Goal: Navigation & Orientation: Find specific page/section

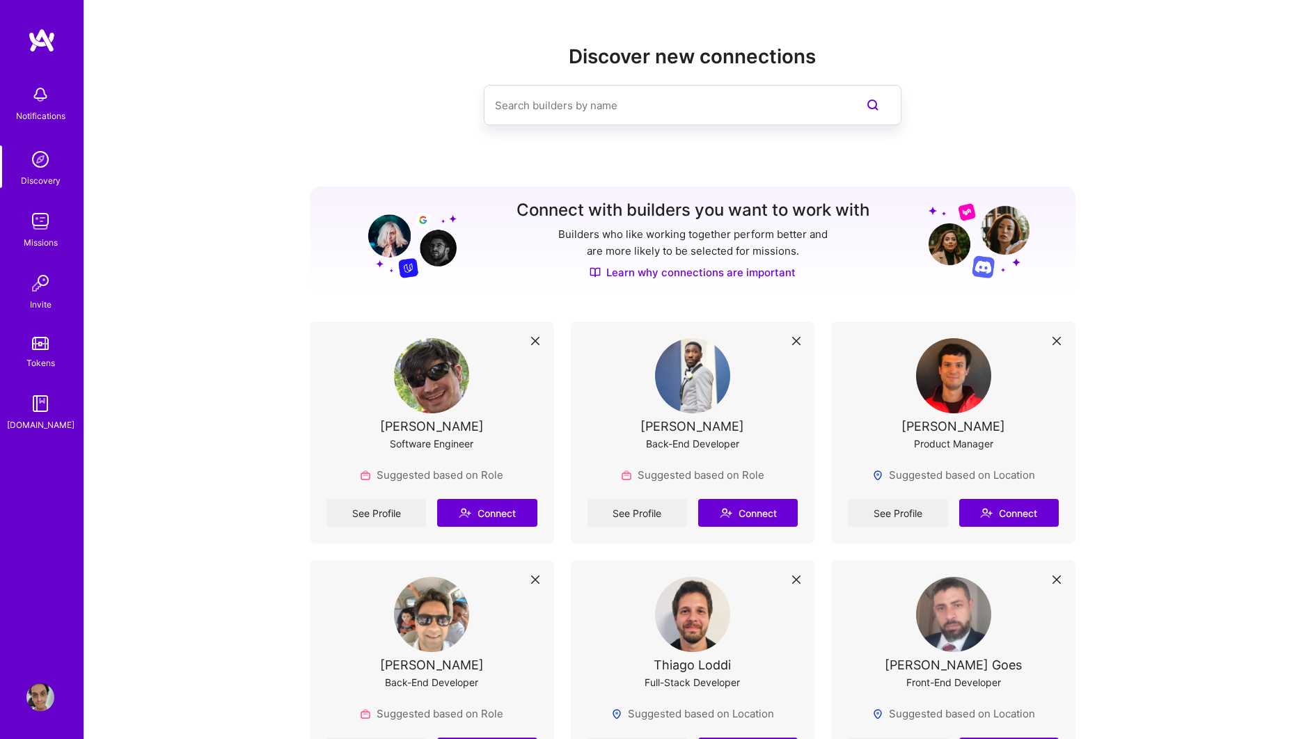
scroll to position [75, 0]
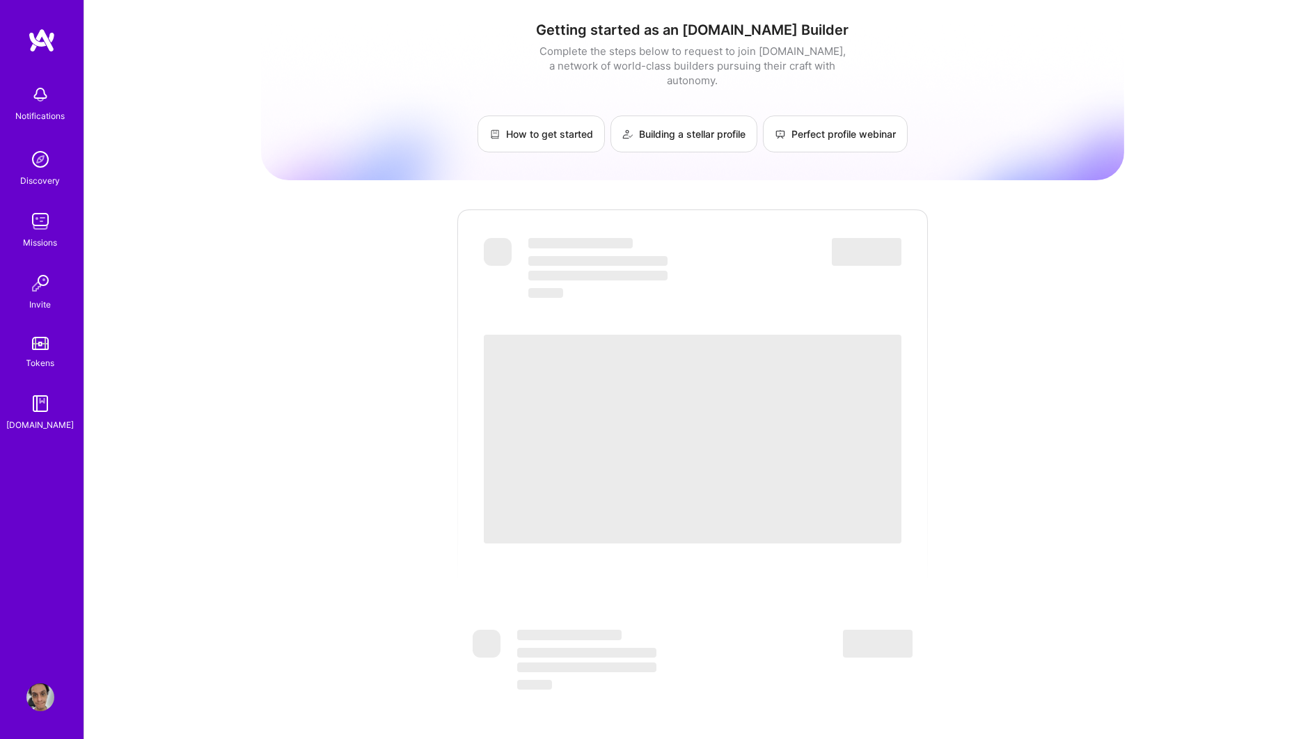
click at [36, 696] on img at bounding box center [40, 698] width 28 height 28
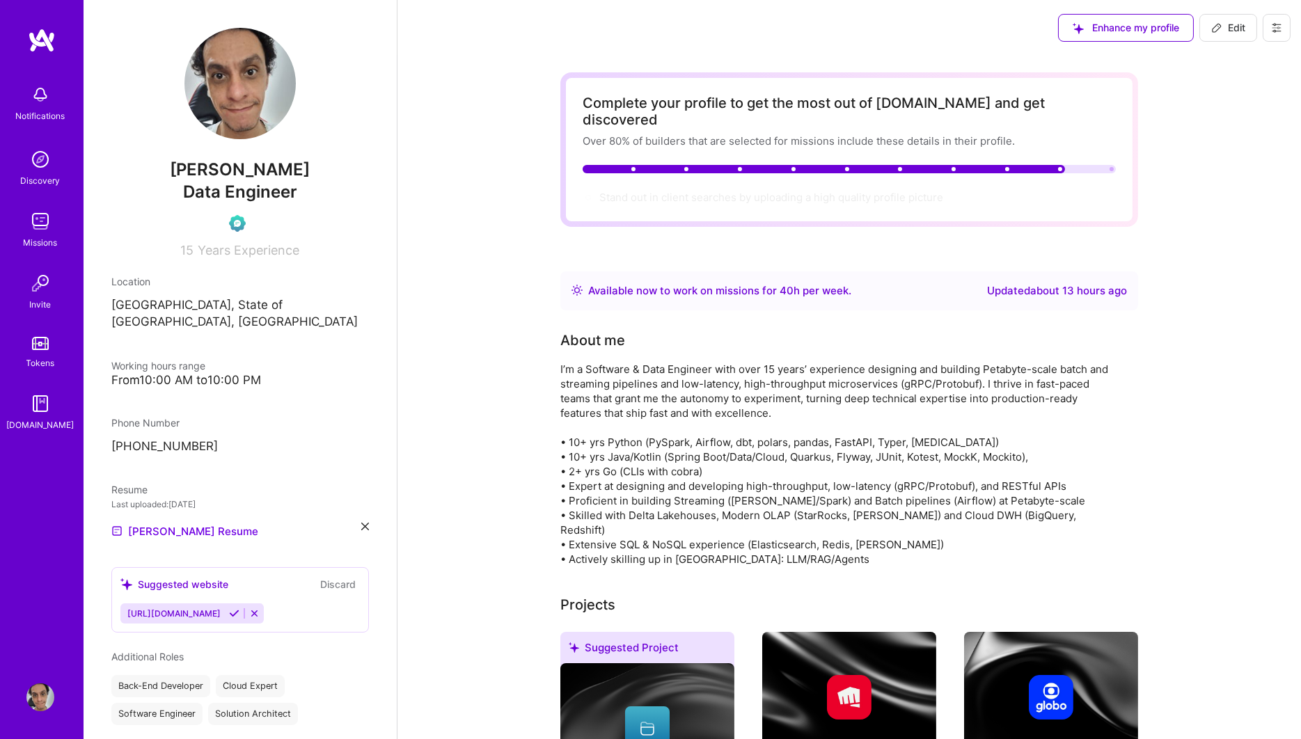
click at [48, 682] on div "Notifications Discovery Missions Invite Tokens A.Guide Profile" at bounding box center [42, 369] width 84 height 739
click at [40, 693] on img at bounding box center [40, 698] width 28 height 28
click at [50, 692] on img at bounding box center [40, 698] width 28 height 28
click at [43, 49] on img at bounding box center [42, 40] width 28 height 25
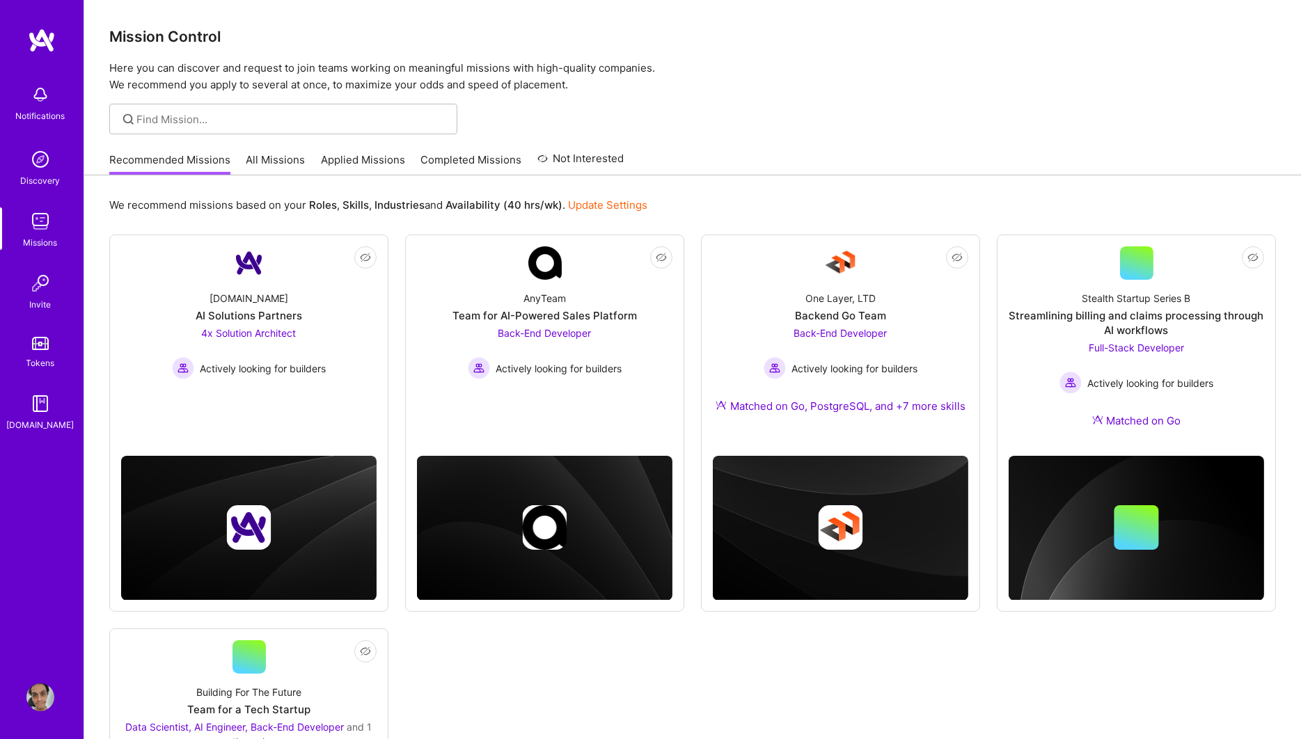
click at [282, 155] on link "All Missions" at bounding box center [275, 163] width 59 height 23
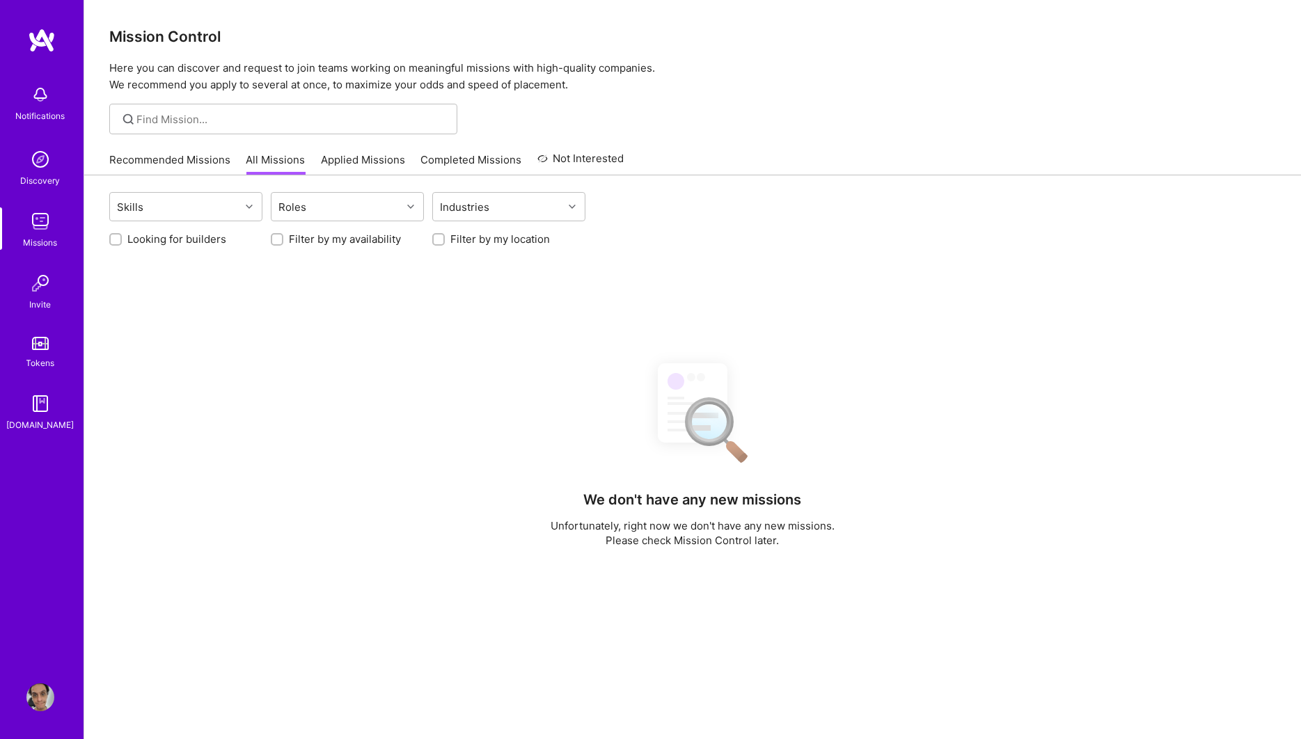
click at [358, 173] on link "Applied Missions" at bounding box center [363, 163] width 84 height 23
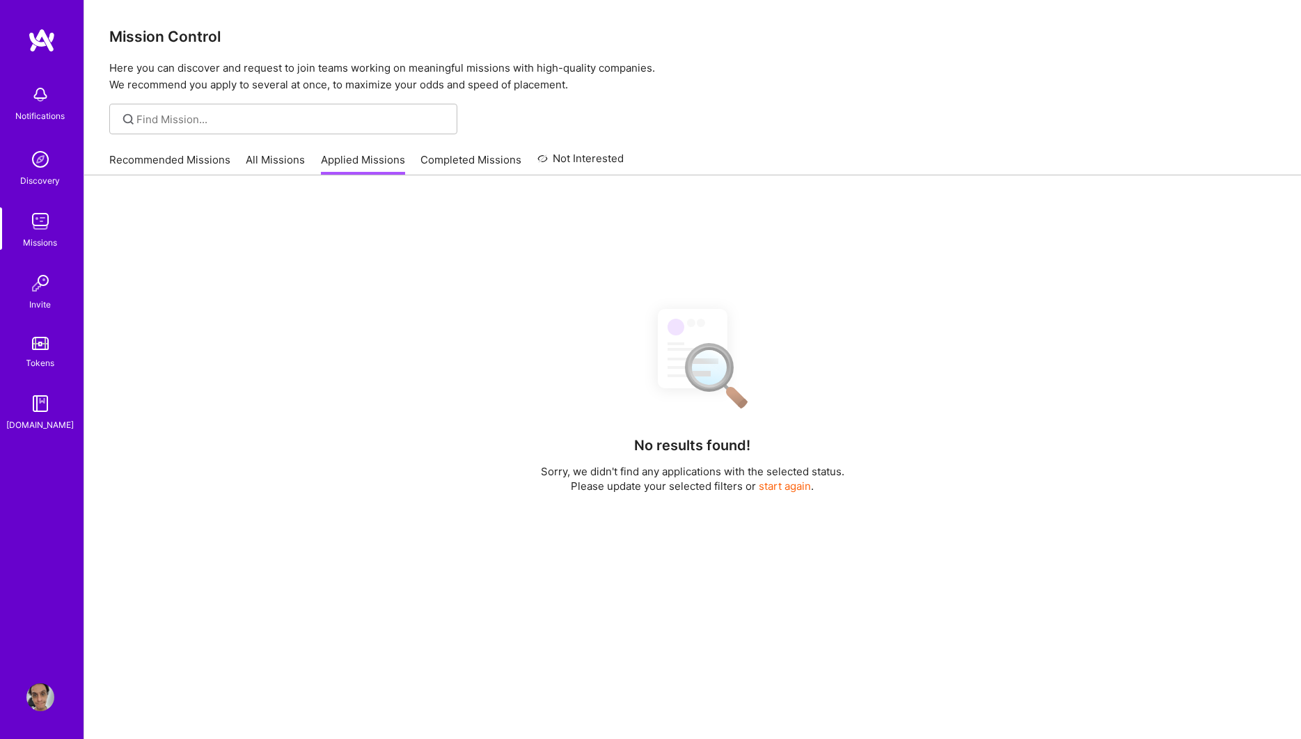
click at [432, 171] on link "Completed Missions" at bounding box center [471, 163] width 101 height 23
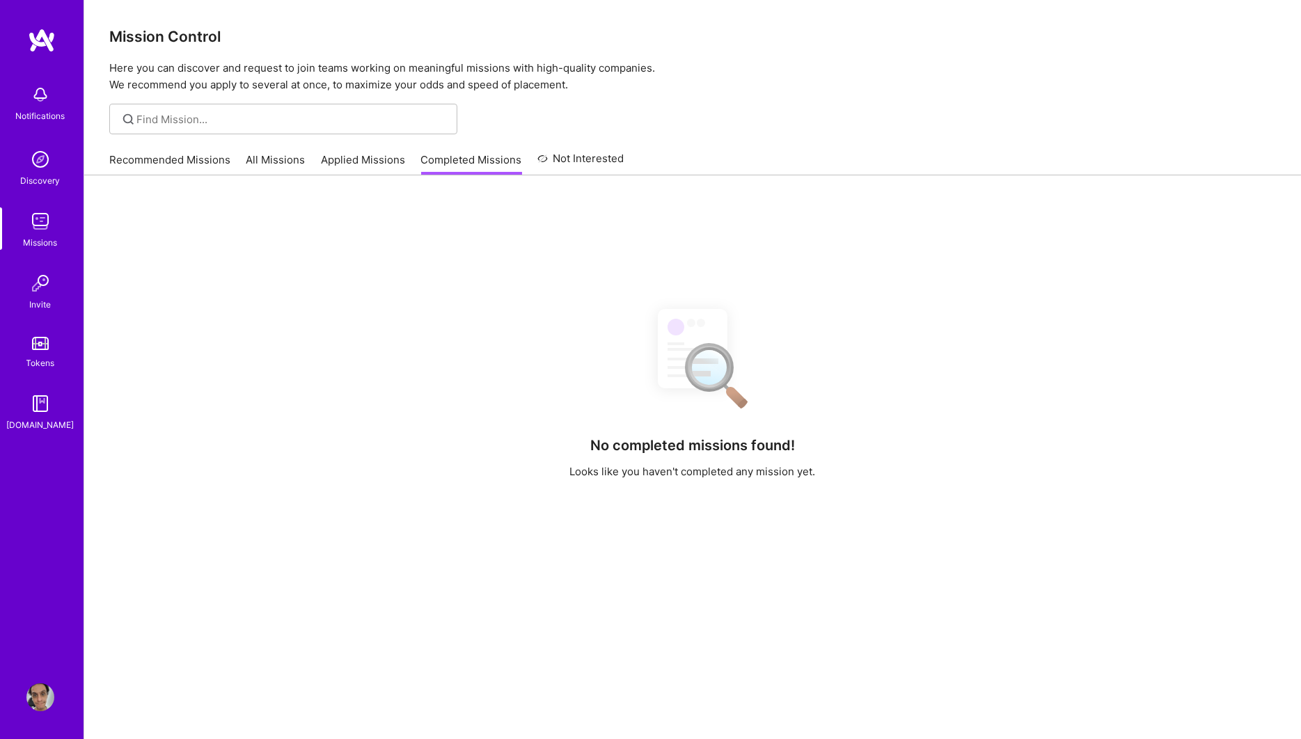
click at [590, 164] on link "Not Interested" at bounding box center [581, 162] width 87 height 25
click at [128, 162] on link "Recommended Missions" at bounding box center [169, 163] width 121 height 23
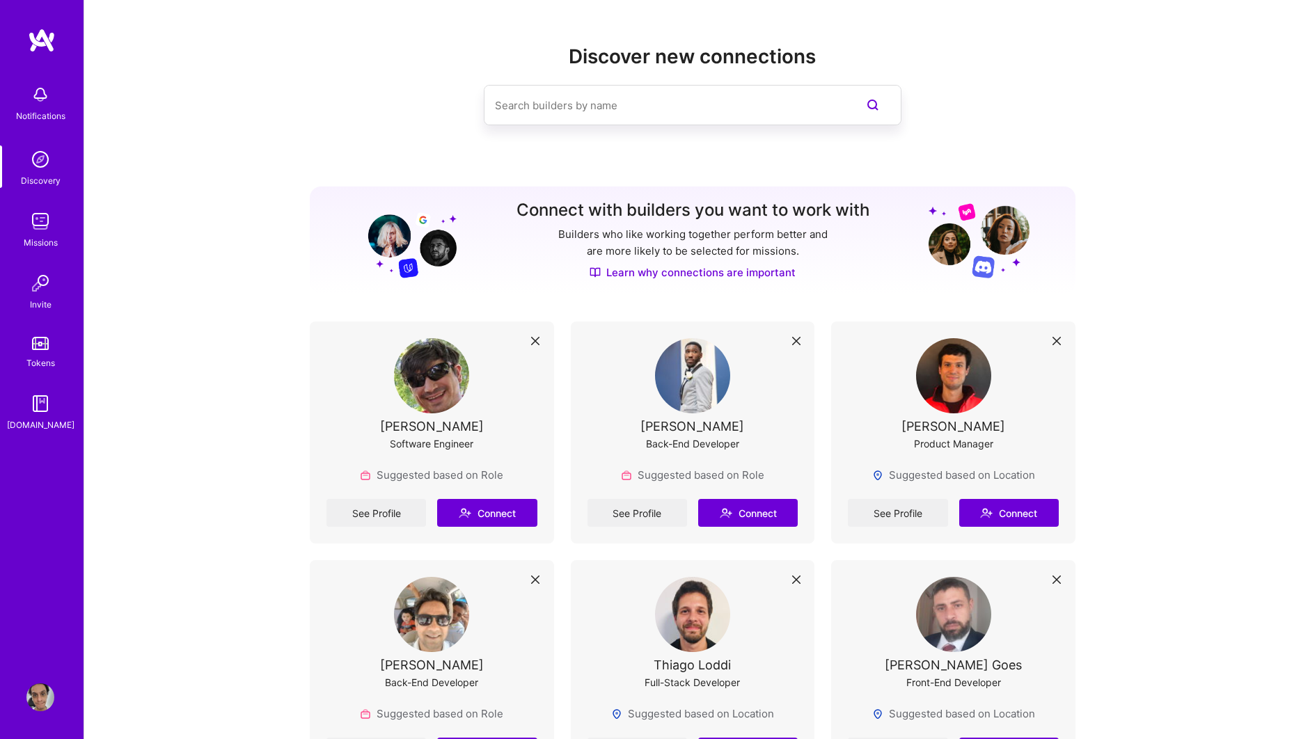
scroll to position [6113, 0]
